Goal: Task Accomplishment & Management: Use online tool/utility

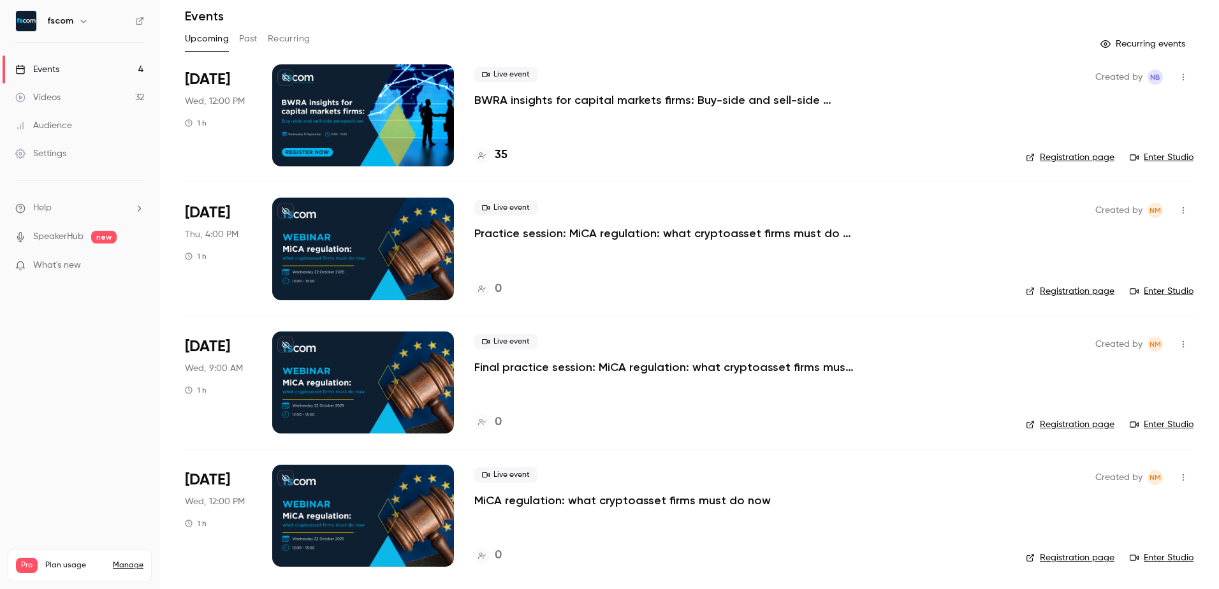
scroll to position [46, 0]
click at [588, 500] on p "MiCA regulation: what cryptoasset firms must do now" at bounding box center [622, 499] width 296 height 15
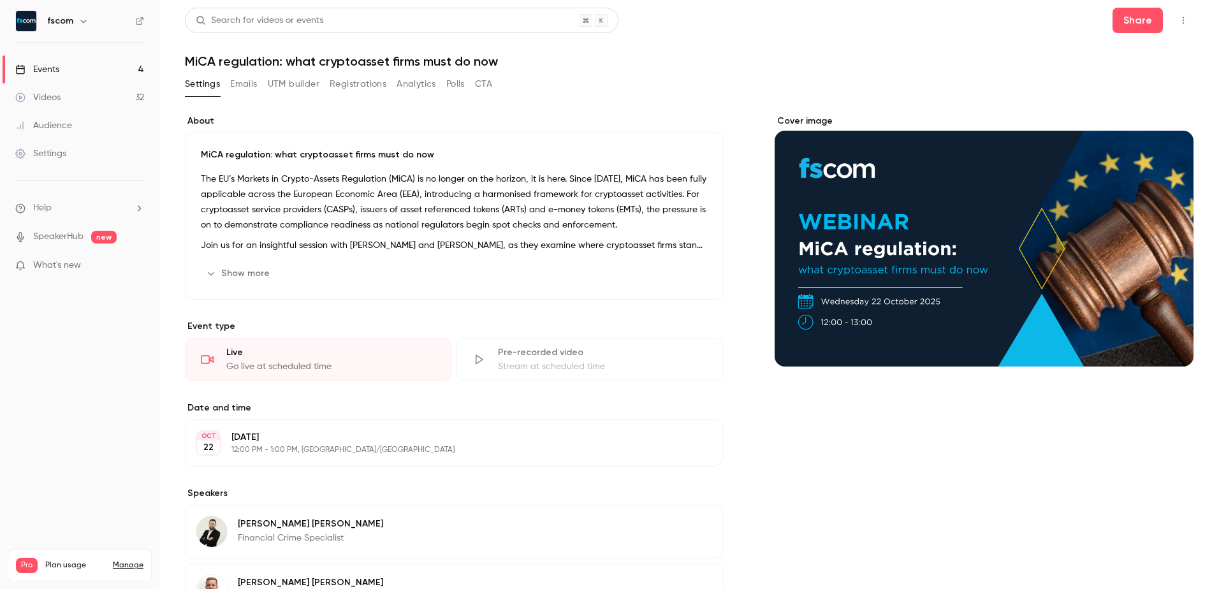
click at [1173, 15] on button "button" at bounding box center [1183, 20] width 20 height 20
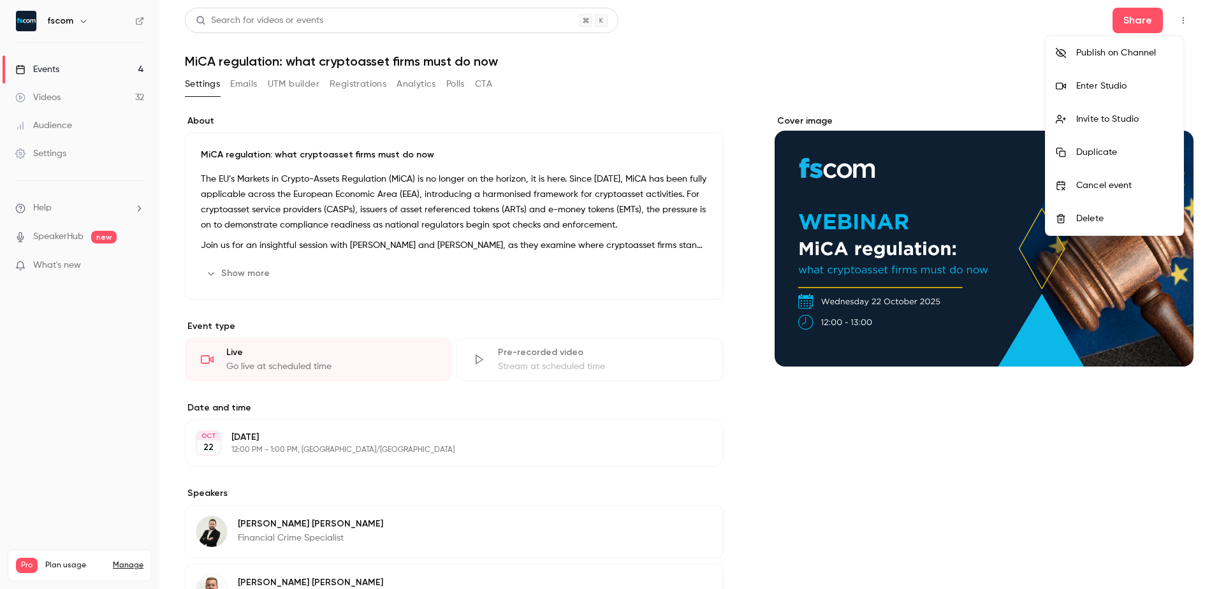
click at [301, 83] on div at bounding box center [609, 294] width 1219 height 589
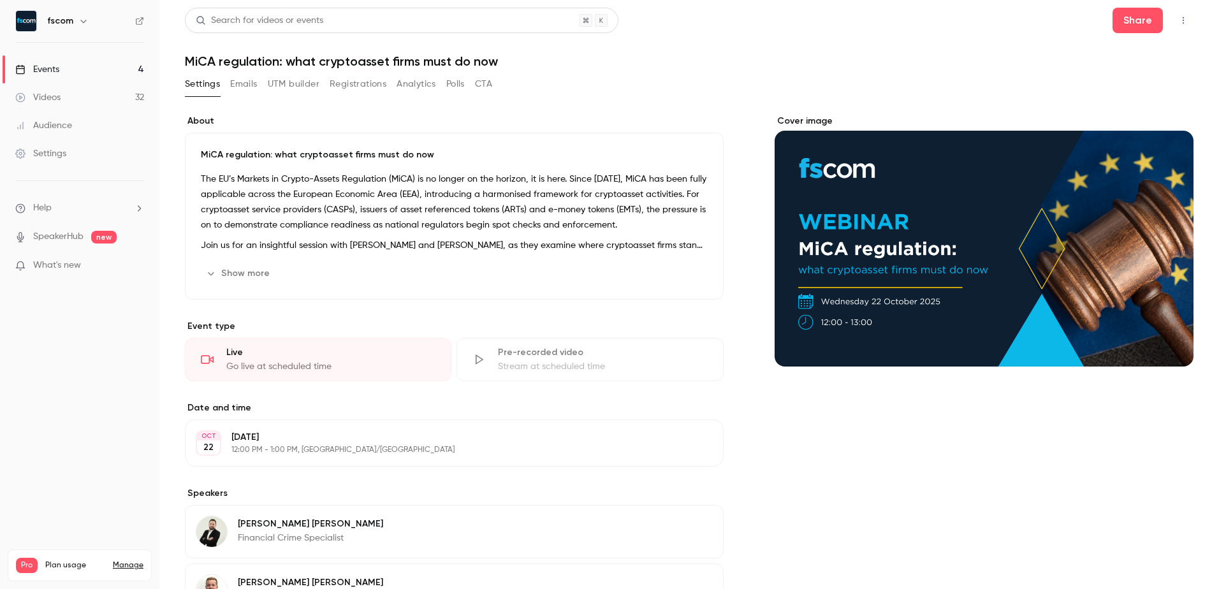
click at [298, 83] on button "UTM builder" at bounding box center [294, 84] width 52 height 20
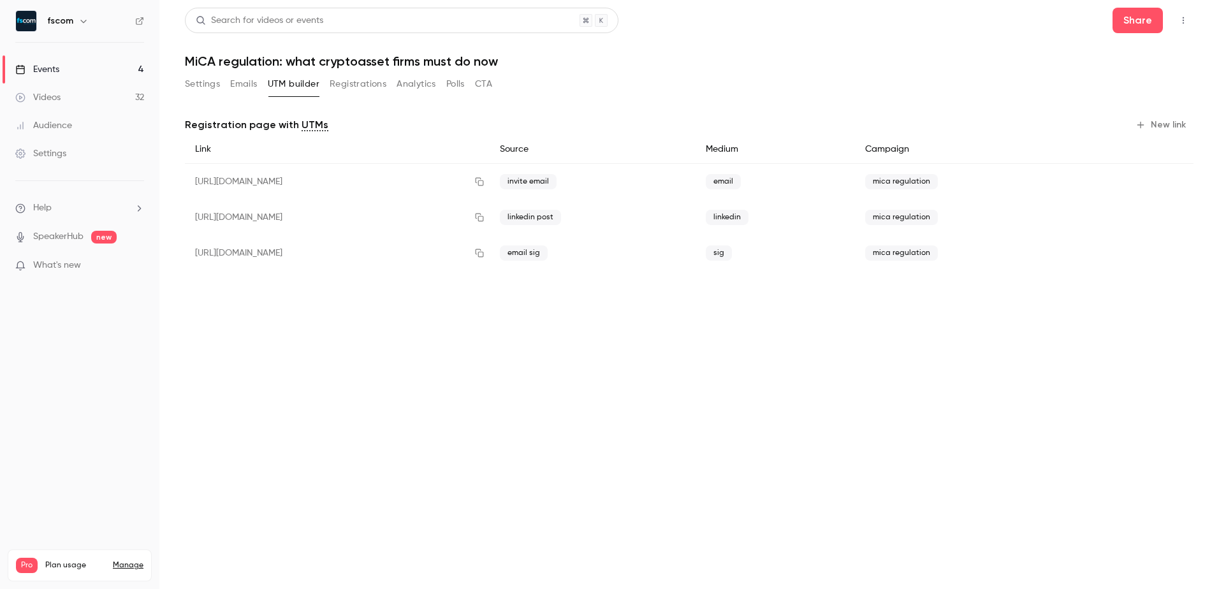
click at [1163, 126] on button "New link" at bounding box center [1161, 125] width 63 height 20
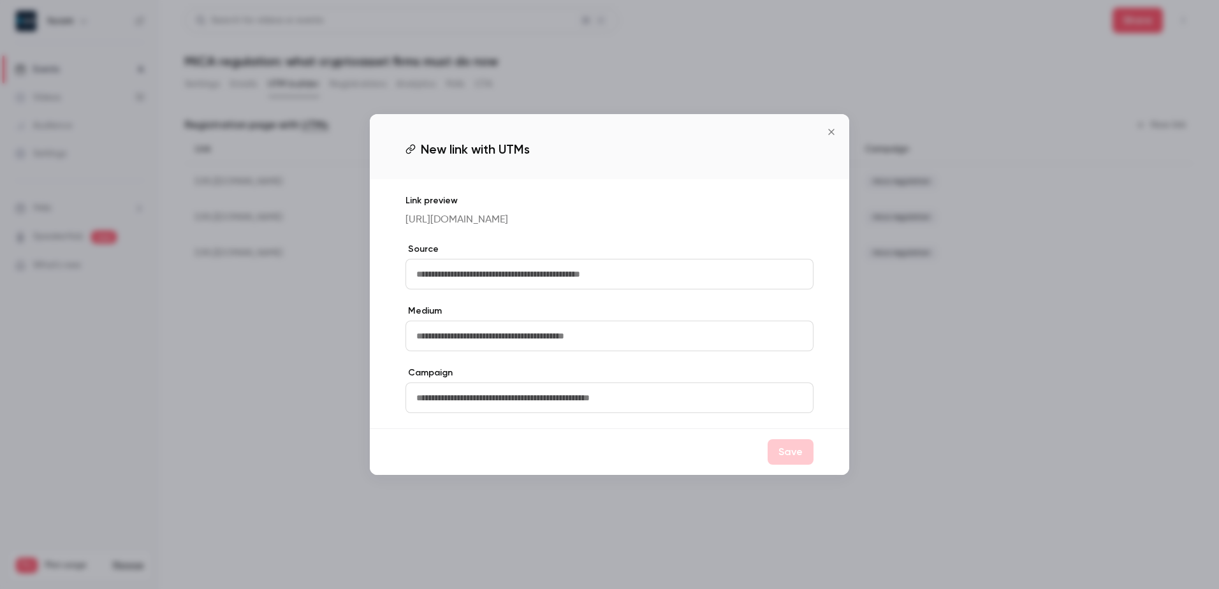
click at [514, 289] on input "text" at bounding box center [609, 274] width 408 height 31
type input "*****"
click at [825, 127] on icon "Close" at bounding box center [830, 132] width 15 height 10
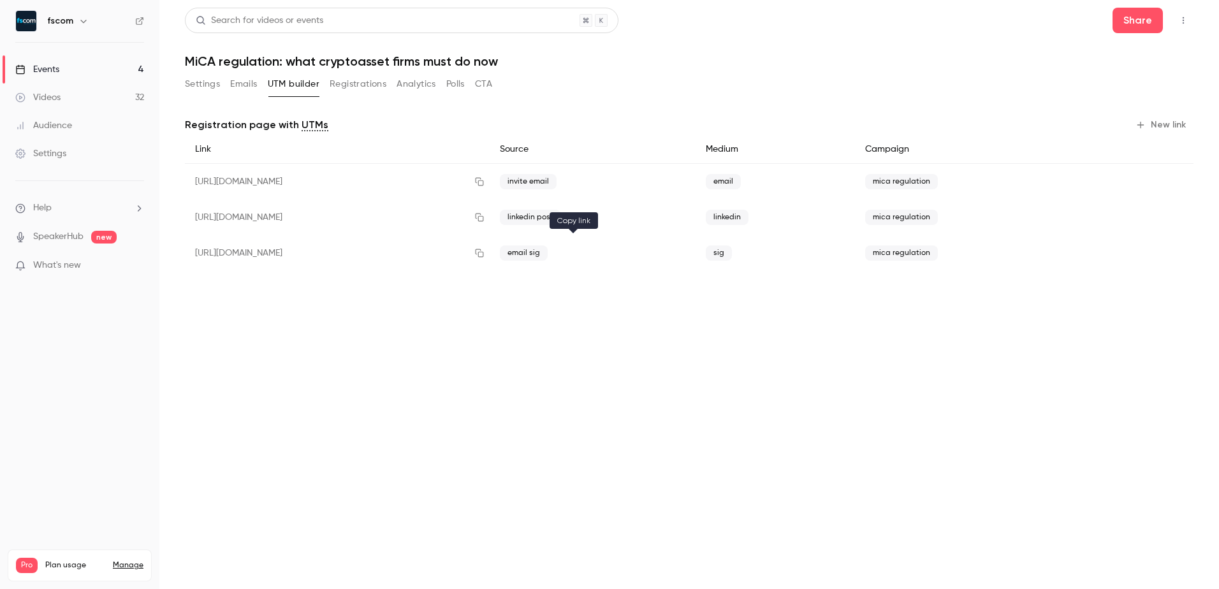
click at [484, 252] on icon "button" at bounding box center [479, 253] width 10 height 9
